Goal: Information Seeking & Learning: Learn about a topic

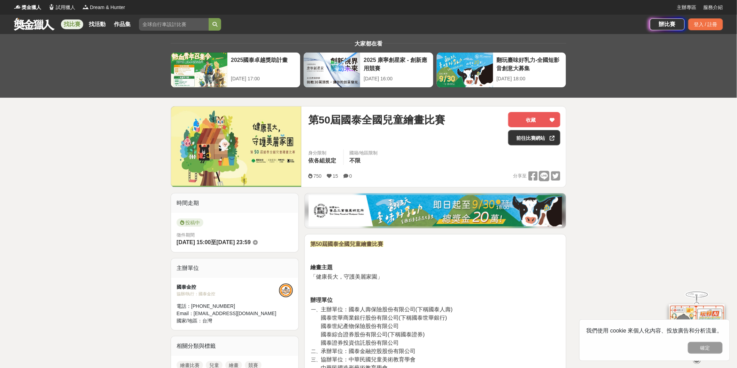
click at [70, 20] on link "找比賽" at bounding box center [72, 25] width 22 height 10
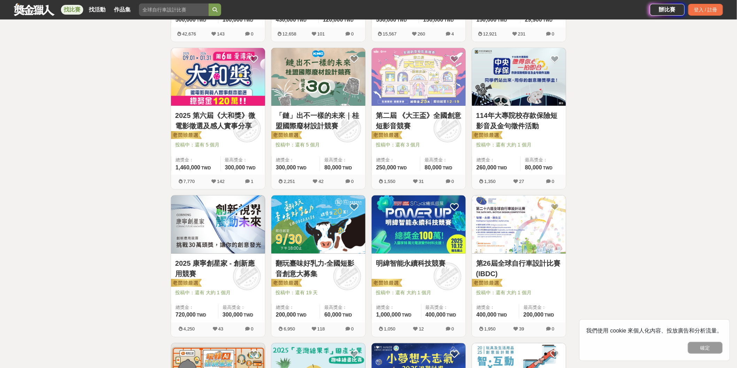
scroll to position [348, 0]
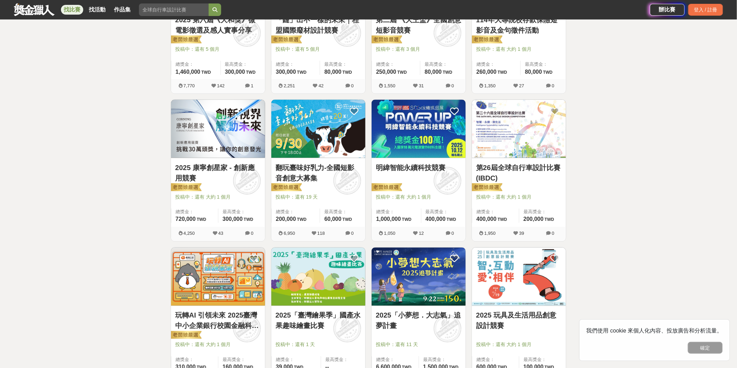
click at [324, 290] on img at bounding box center [318, 277] width 94 height 58
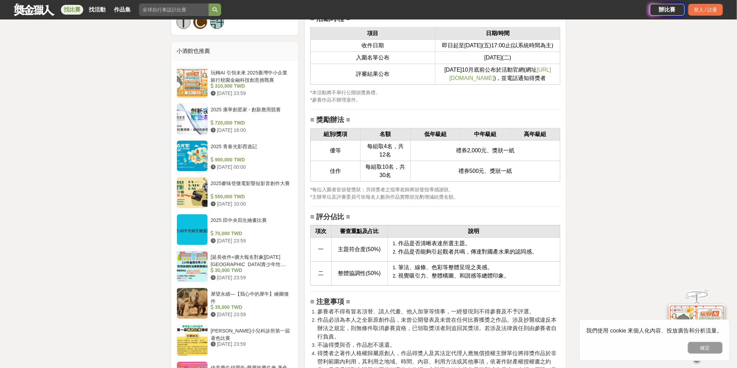
scroll to position [851, 0]
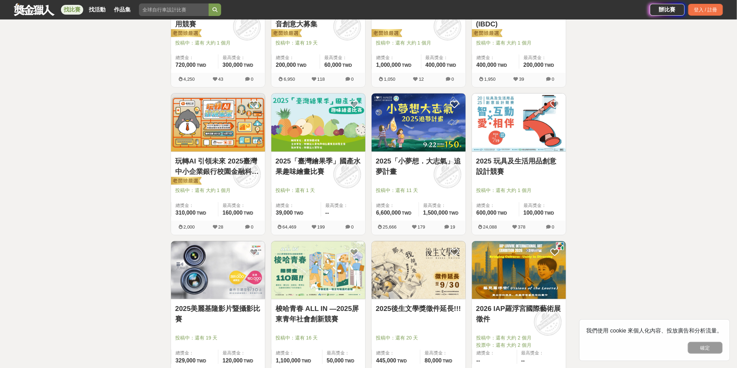
scroll to position [503, 0]
click at [418, 142] on img at bounding box center [419, 122] width 94 height 58
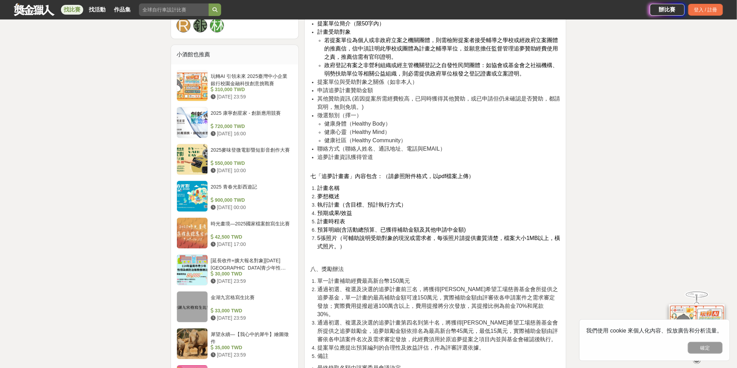
scroll to position [812, 0]
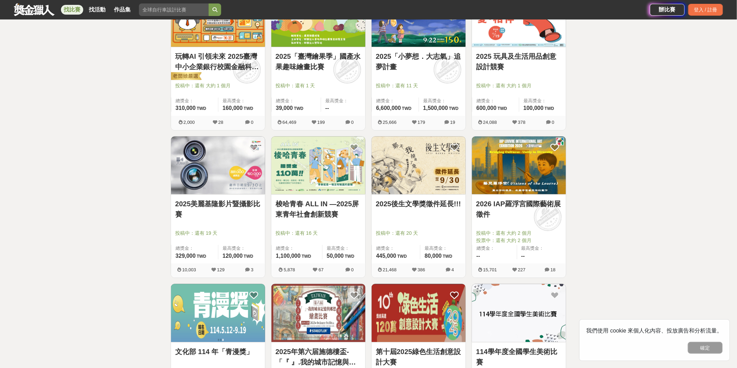
scroll to position [780, 0]
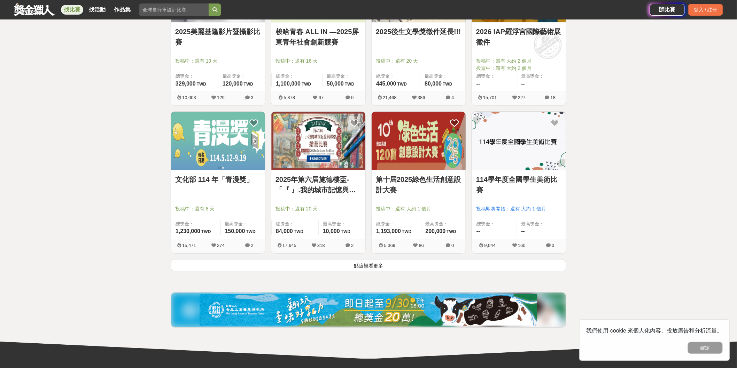
click at [510, 139] on img at bounding box center [519, 141] width 94 height 58
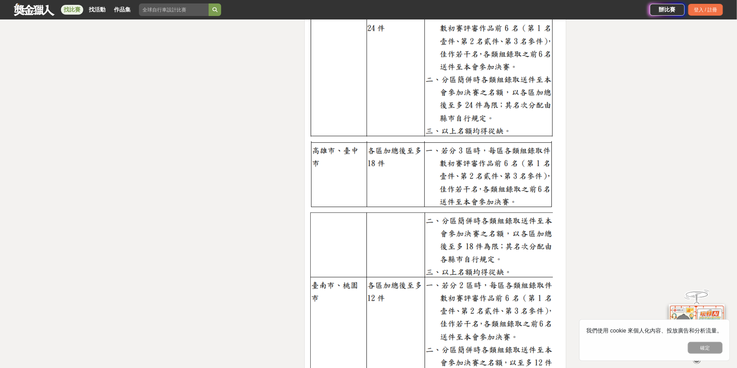
scroll to position [1509, 0]
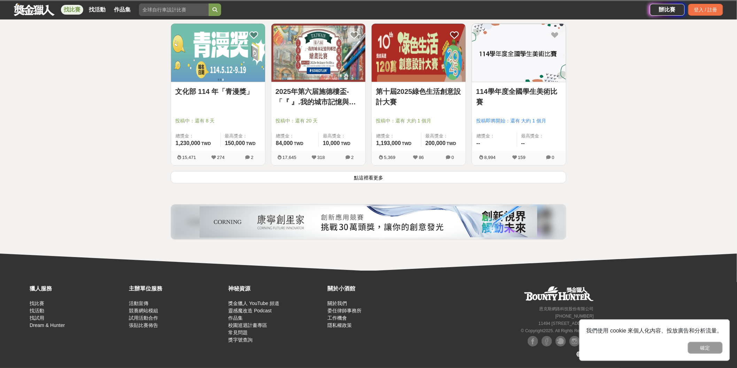
scroll to position [780, 0]
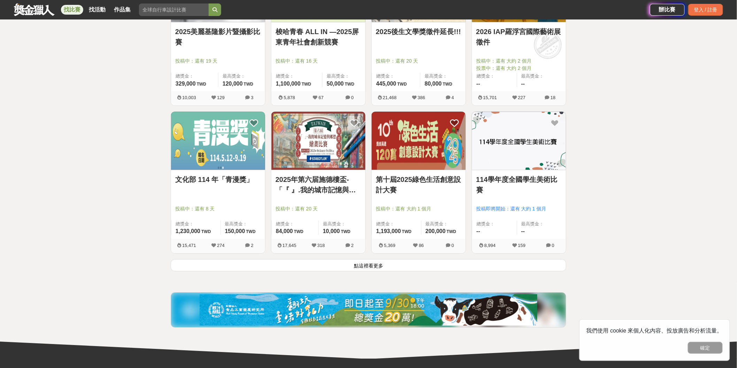
click at [374, 272] on button "點這裡看更多" at bounding box center [369, 265] width 396 height 12
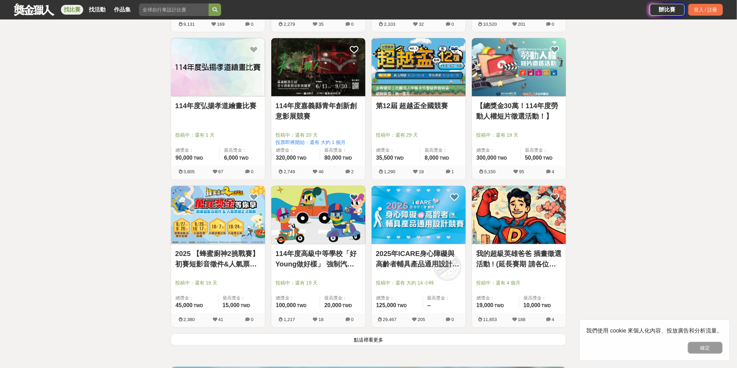
scroll to position [1670, 0]
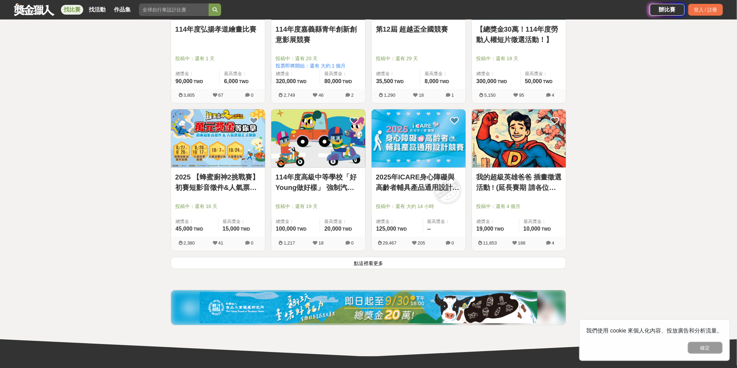
click at [527, 167] on img at bounding box center [519, 138] width 94 height 58
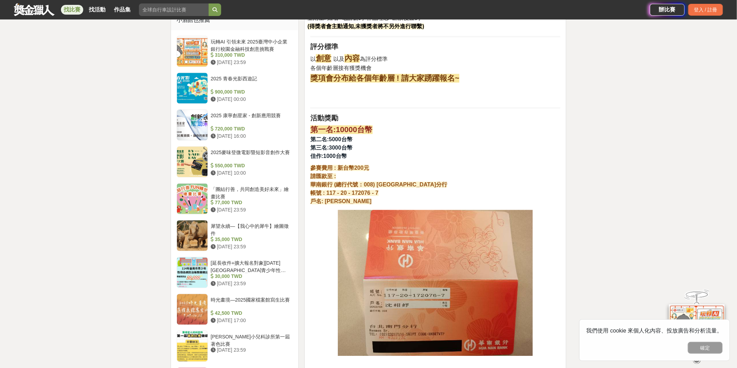
scroll to position [541, 0]
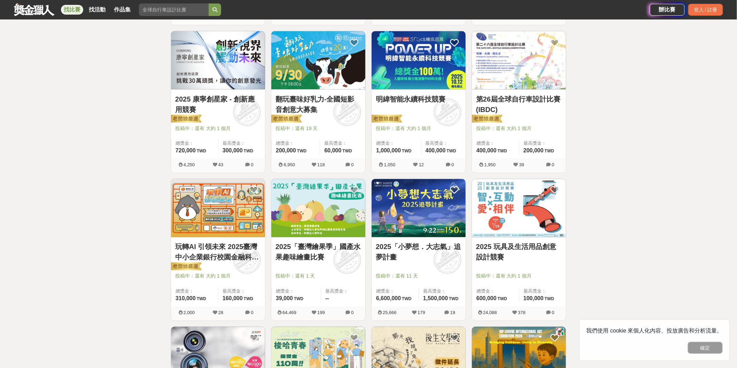
scroll to position [494, 0]
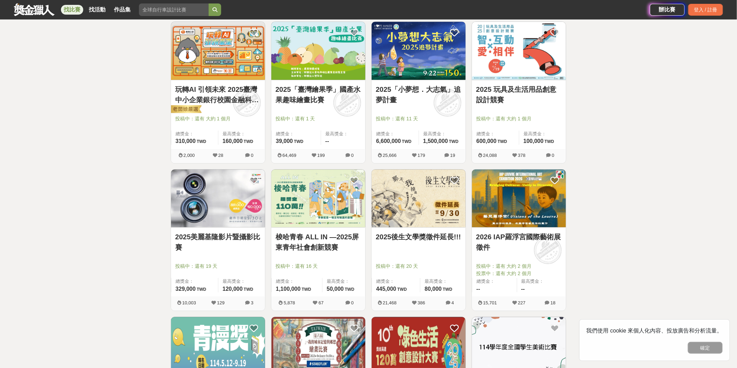
scroll to position [649, 0]
